Goal: Task Accomplishment & Management: Manage account settings

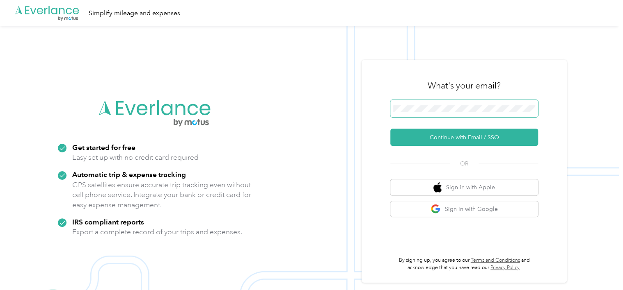
click at [410, 115] on span at bounding box center [464, 108] width 148 height 17
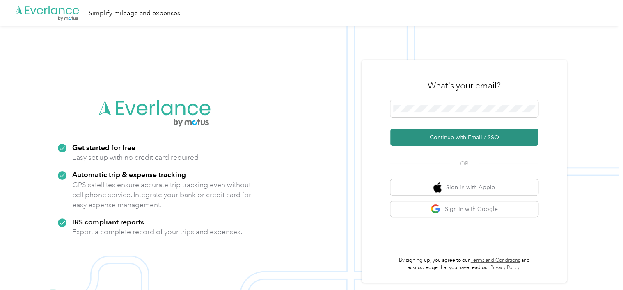
click at [423, 141] on button "Continue with Email / SSO" at bounding box center [464, 137] width 148 height 17
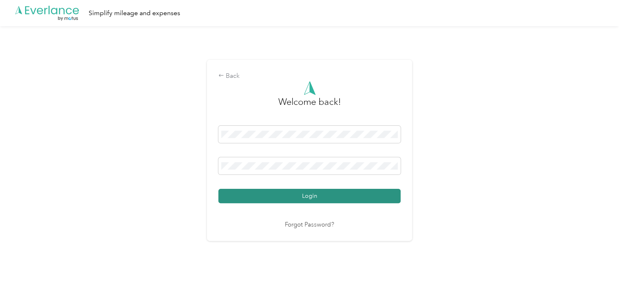
click at [313, 200] on button "Login" at bounding box center [309, 196] width 182 height 14
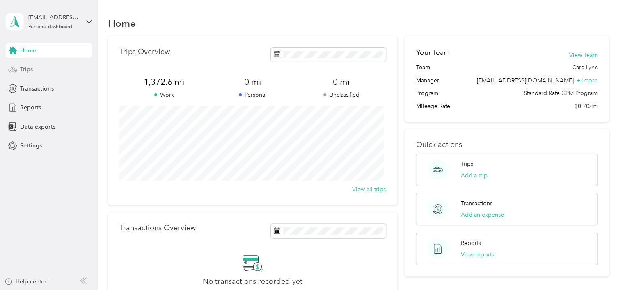
click at [30, 71] on span "Trips" at bounding box center [26, 69] width 13 height 9
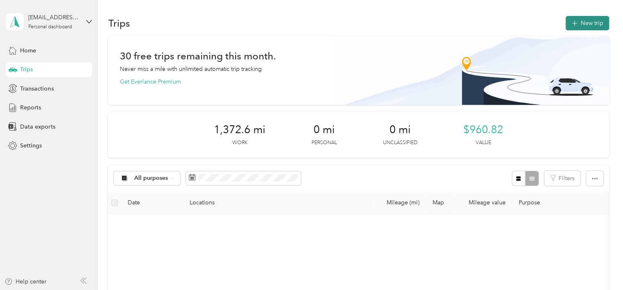
click at [583, 20] on button "New trip" at bounding box center [586, 23] width 43 height 14
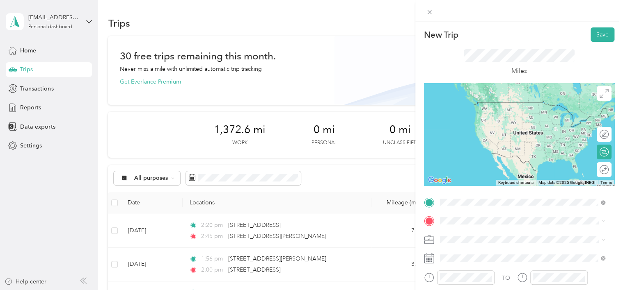
click at [495, 109] on div "[STREET_ADDRESS][PERSON_NAME][US_STATE]" at bounding box center [523, 103] width 160 height 11
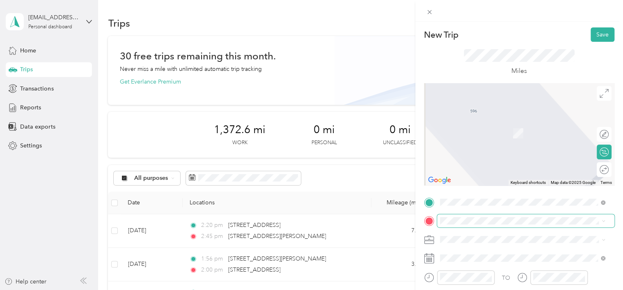
click at [452, 225] on span at bounding box center [525, 221] width 177 height 13
click at [493, 125] on span "[STREET_ADDRESS][US_STATE]" at bounding box center [496, 121] width 82 height 7
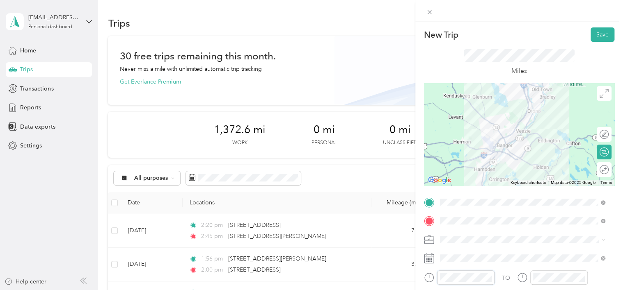
click at [414, 280] on div "New Trip Save This trip cannot be edited because it is either under review, app…" at bounding box center [311, 145] width 623 height 290
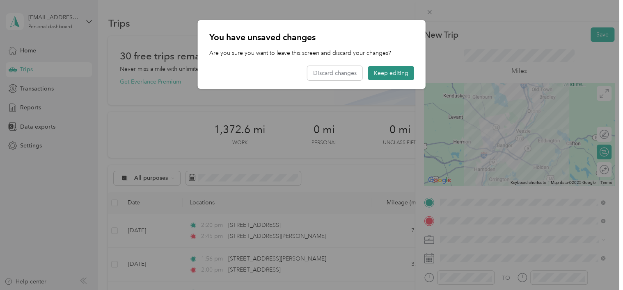
click at [387, 71] on button "Keep editing" at bounding box center [391, 73] width 46 height 14
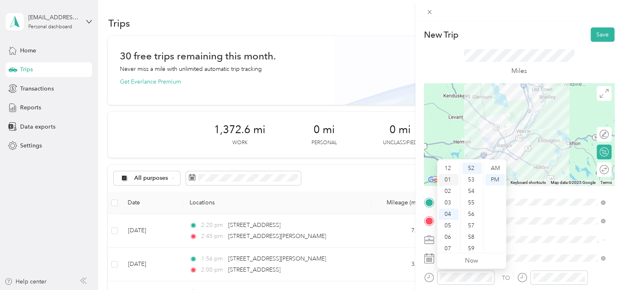
click at [448, 180] on div "01" at bounding box center [449, 179] width 20 height 11
click at [471, 168] on div "00" at bounding box center [472, 168] width 20 height 11
click at [498, 180] on div "PM" at bounding box center [495, 179] width 20 height 11
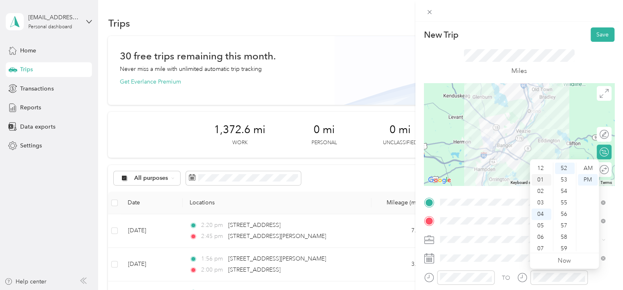
click at [541, 179] on div "01" at bounding box center [541, 179] width 20 height 11
click at [565, 180] on div "20" at bounding box center [565, 178] width 20 height 11
click at [591, 181] on div "PM" at bounding box center [588, 179] width 20 height 11
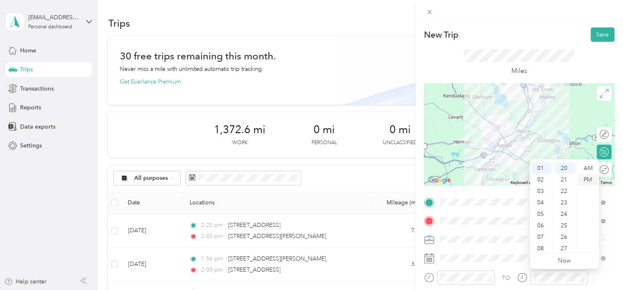
click at [591, 181] on div "PM" at bounding box center [588, 179] width 20 height 11
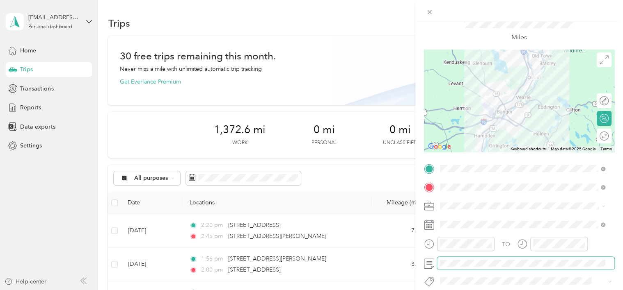
scroll to position [0, 0]
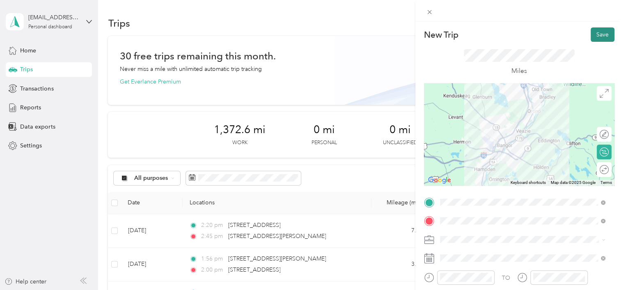
click at [601, 34] on button "Save" at bounding box center [602, 34] width 24 height 14
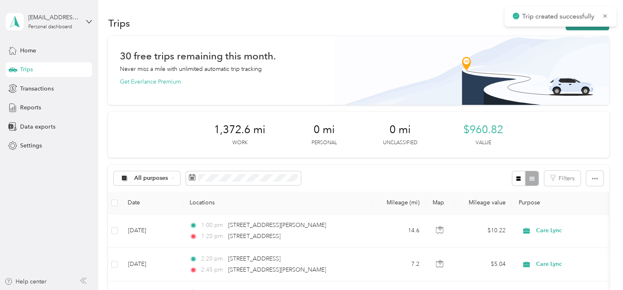
click at [585, 29] on button "New trip" at bounding box center [586, 23] width 43 height 14
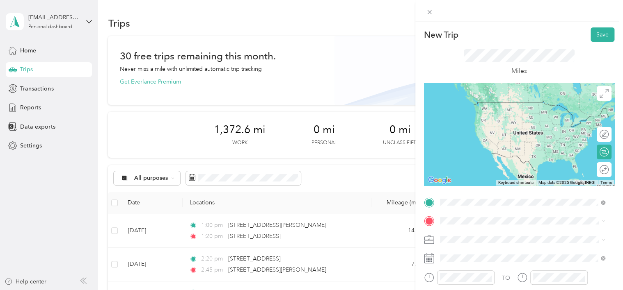
click at [504, 102] on span "[STREET_ADDRESS][US_STATE]" at bounding box center [496, 102] width 82 height 7
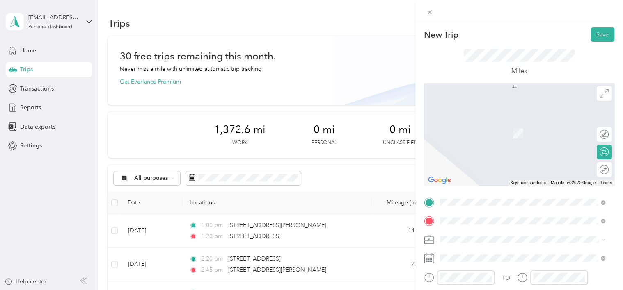
click at [514, 123] on span "[STREET_ADDRESS][PERSON_NAME][US_STATE]" at bounding box center [519, 121] width 128 height 7
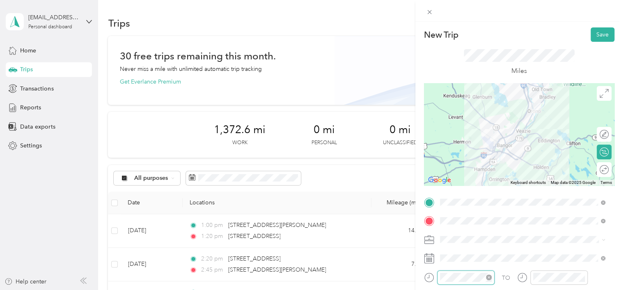
scroll to position [601, 0]
click at [525, 279] on div at bounding box center [552, 278] width 71 height 14
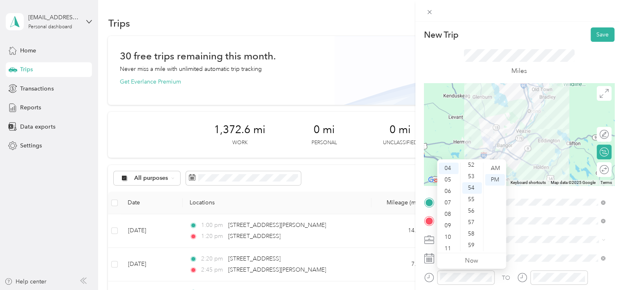
scroll to position [30, 0]
click at [448, 178] on div "03" at bounding box center [449, 173] width 20 height 11
click at [472, 241] on div "15" at bounding box center [472, 243] width 20 height 11
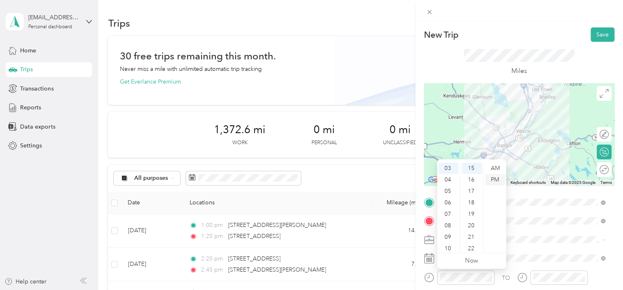
click at [497, 180] on div "PM" at bounding box center [495, 179] width 20 height 11
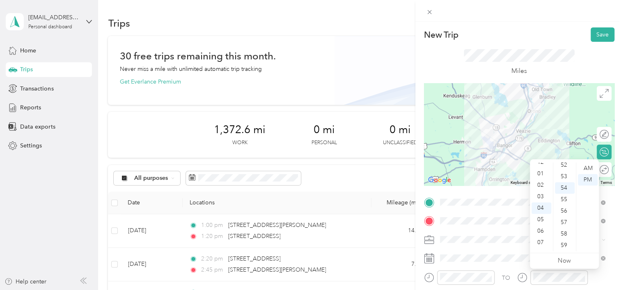
scroll to position [0, 0]
click at [542, 205] on div "03" at bounding box center [541, 202] width 20 height 11
click at [564, 195] on div "45" at bounding box center [565, 194] width 20 height 11
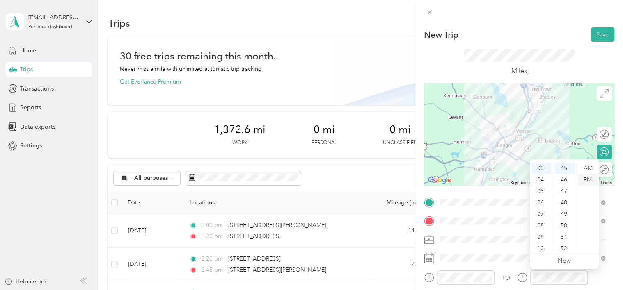
click at [590, 179] on div "PM" at bounding box center [588, 179] width 20 height 11
click at [602, 36] on button "Save" at bounding box center [602, 34] width 24 height 14
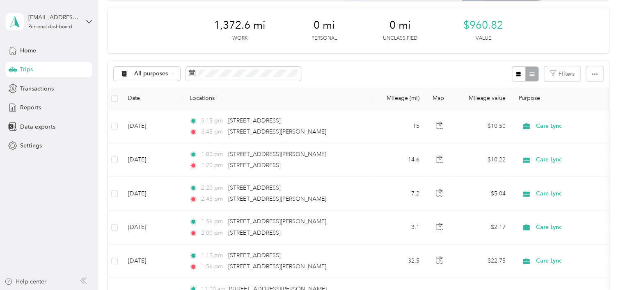
scroll to position [102, 0]
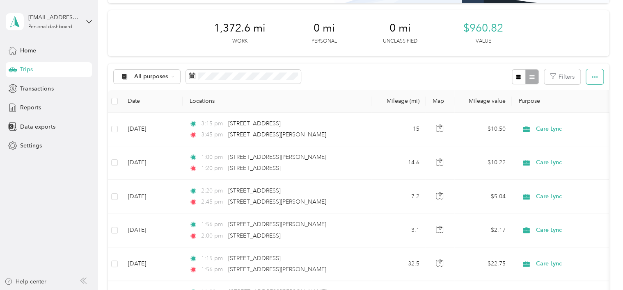
click at [592, 76] on icon "button" at bounding box center [595, 77] width 6 height 6
click at [576, 103] on span "Export" at bounding box center [580, 106] width 17 height 7
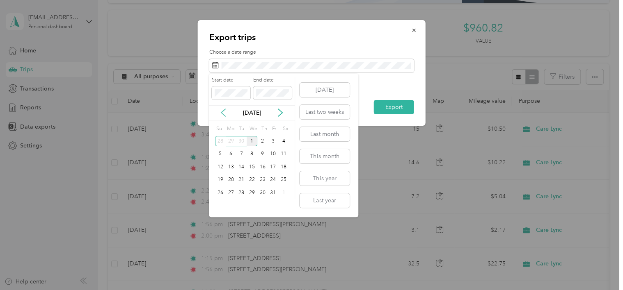
click at [223, 114] on icon at bounding box center [223, 112] width 4 height 7
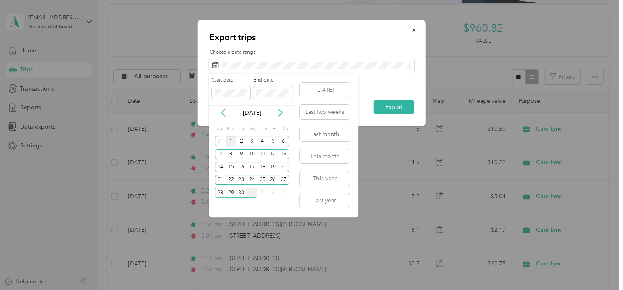
click at [231, 140] on div "1" at bounding box center [231, 141] width 11 height 10
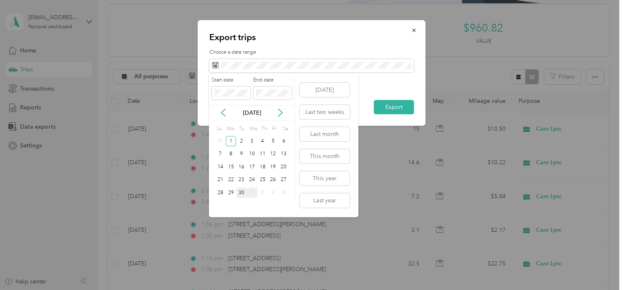
click at [242, 191] on div "30" at bounding box center [241, 193] width 11 height 10
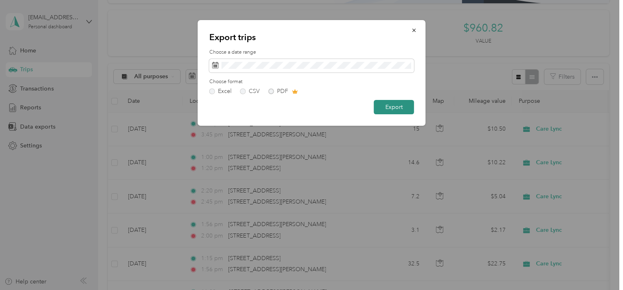
click at [398, 108] on button "Export" at bounding box center [394, 107] width 40 height 14
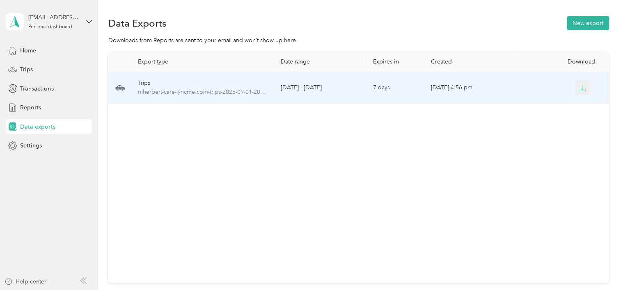
click at [578, 90] on icon "button" at bounding box center [581, 88] width 7 height 7
